Goal: Transaction & Acquisition: Download file/media

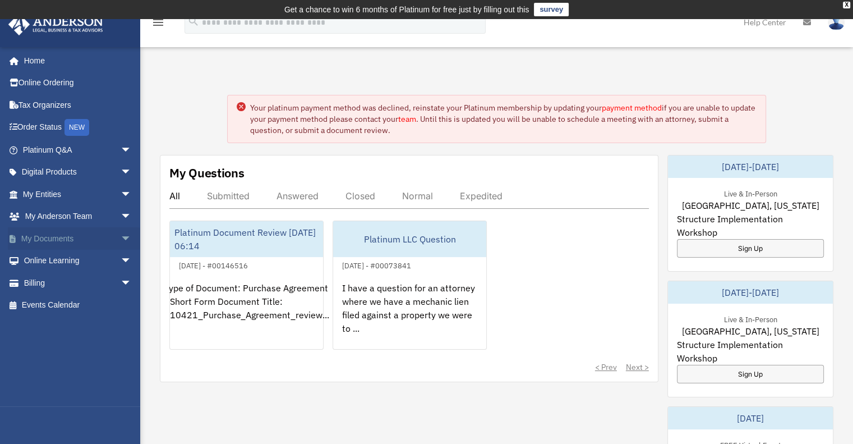
click at [38, 238] on link "My Documents arrow_drop_down" at bounding box center [78, 238] width 141 height 22
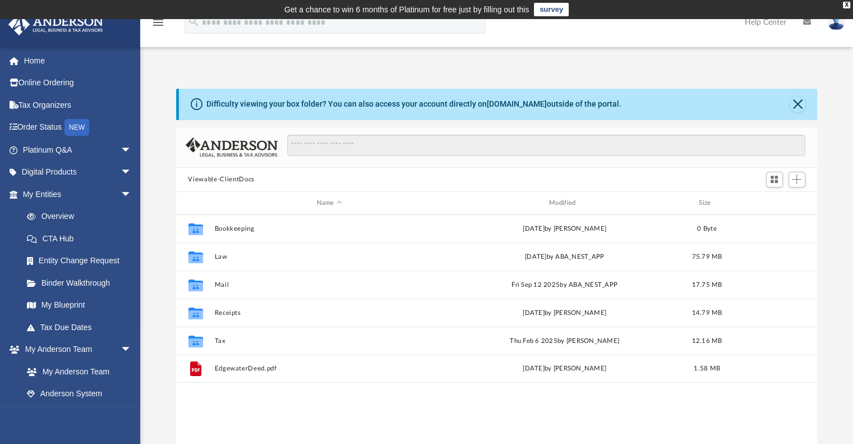
scroll to position [246, 633]
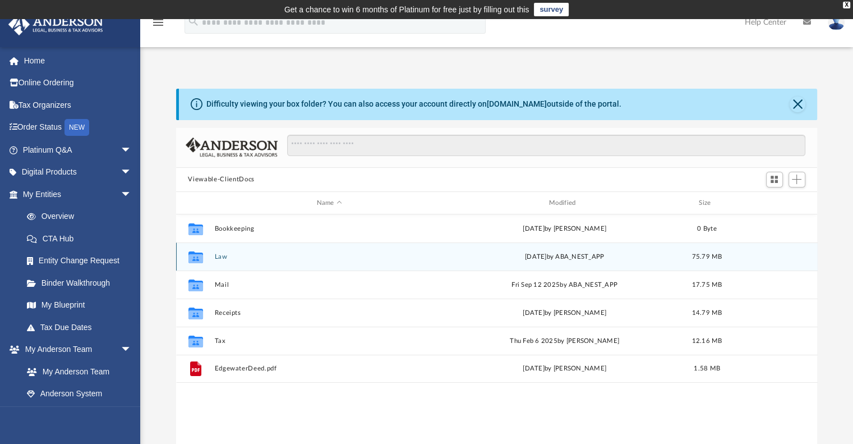
click at [223, 263] on div "Collaborated Folder Law Sat May 10 2025 by ABA_NEST_APP 75.79 MB" at bounding box center [497, 256] width 642 height 28
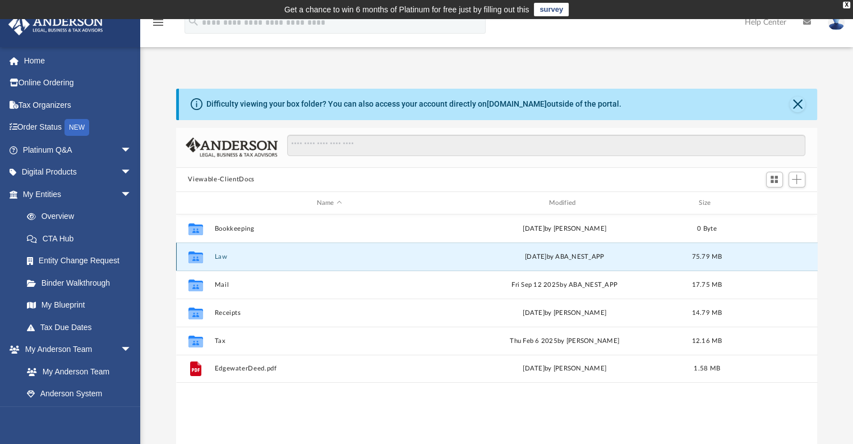
click at [220, 258] on button "Law" at bounding box center [329, 256] width 230 height 7
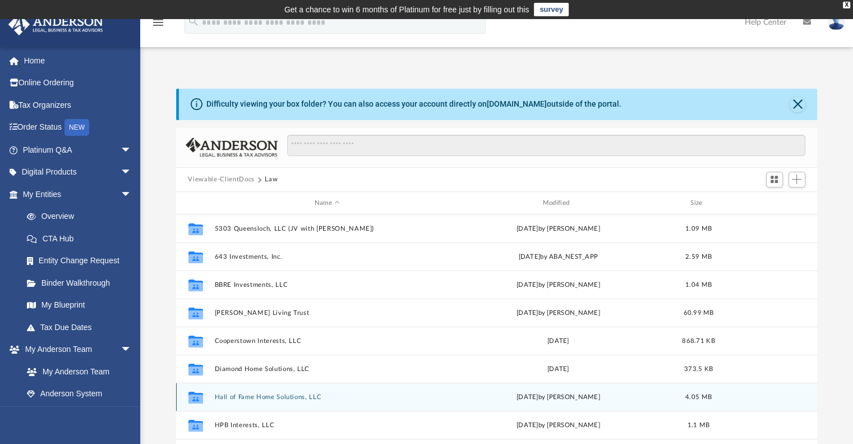
click at [242, 398] on button "Hall of Fame Home Solutions, LLC" at bounding box center [327, 396] width 226 height 7
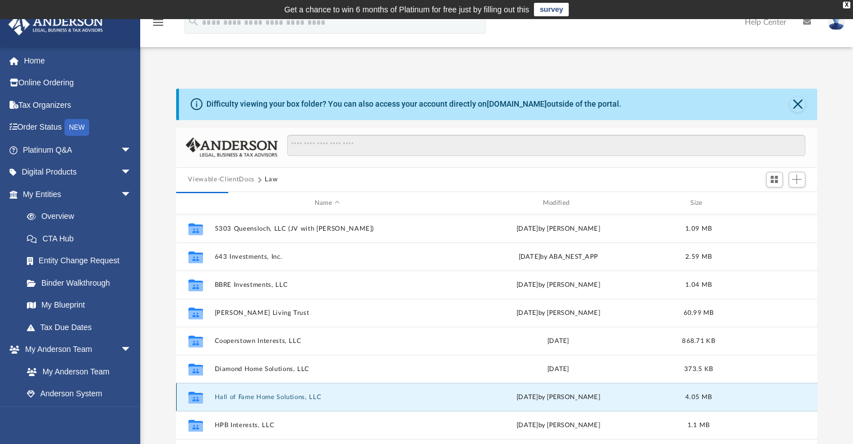
click at [242, 398] on button "Hall of Fame Home Solutions, LLC" at bounding box center [327, 396] width 226 height 7
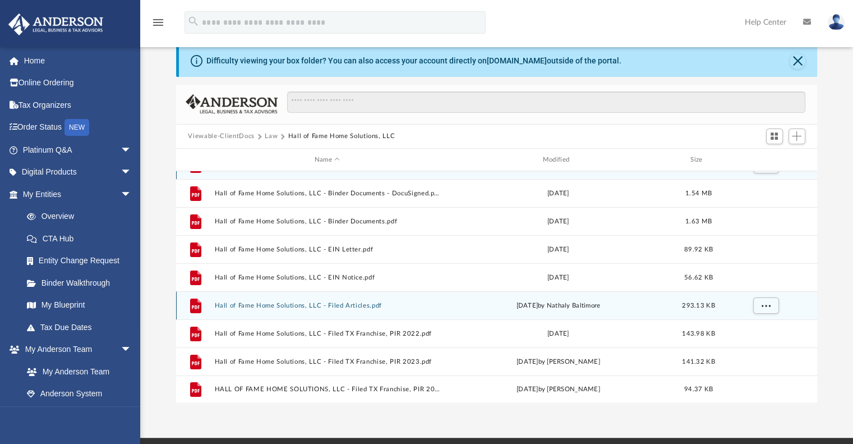
scroll to position [56, 0]
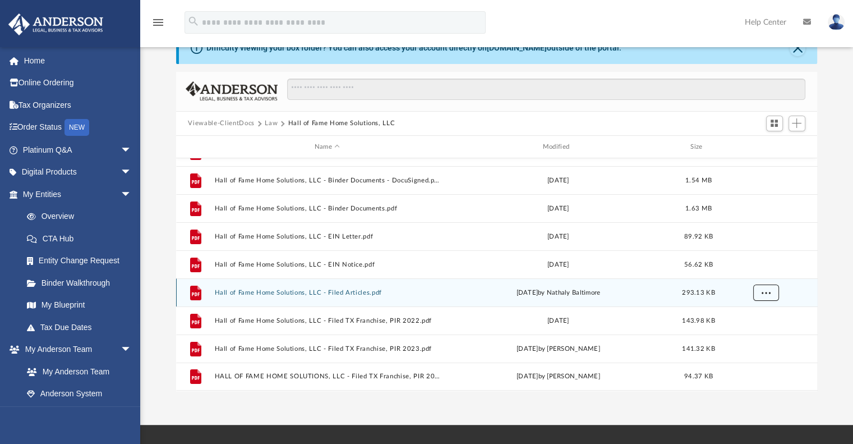
click at [769, 293] on span "More options" at bounding box center [765, 292] width 9 height 6
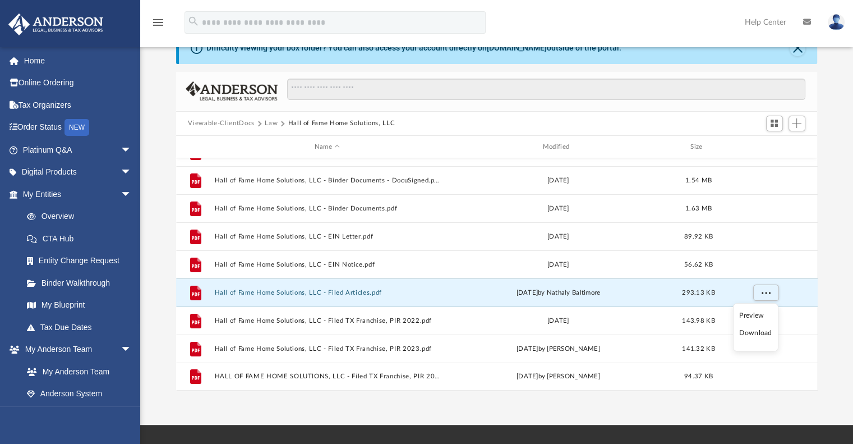
click at [759, 334] on li "Download" at bounding box center [755, 333] width 33 height 12
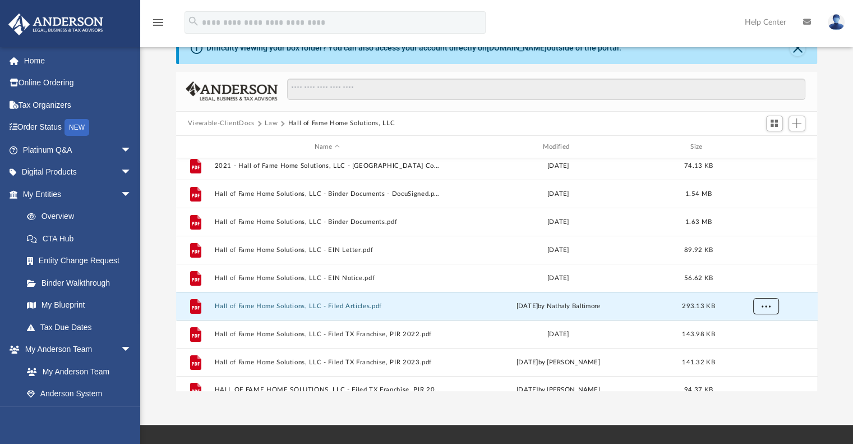
scroll to position [0, 0]
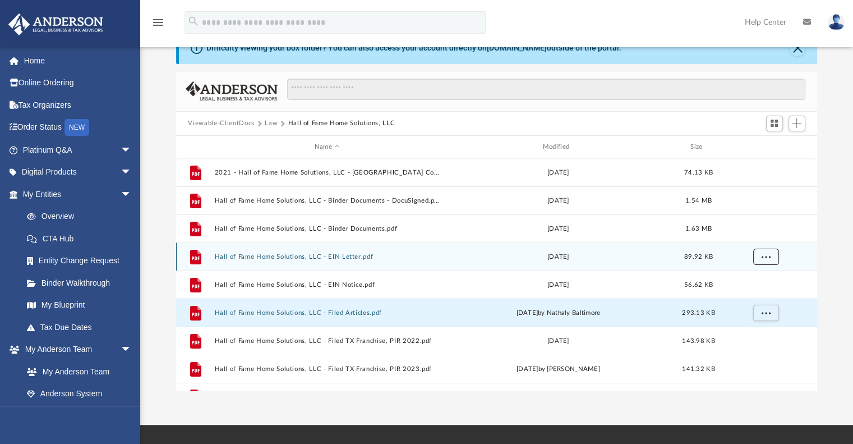
click at [760, 258] on button "More options" at bounding box center [766, 257] width 26 height 17
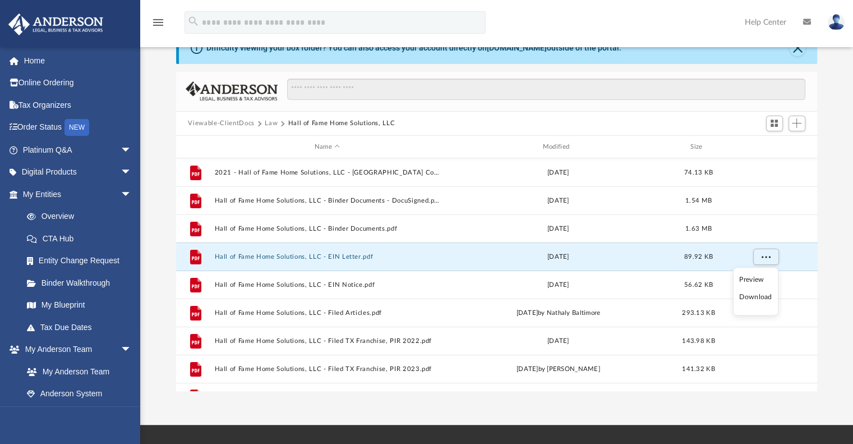
click at [754, 297] on li "Download" at bounding box center [755, 297] width 33 height 12
